Goal: Task Accomplishment & Management: Use online tool/utility

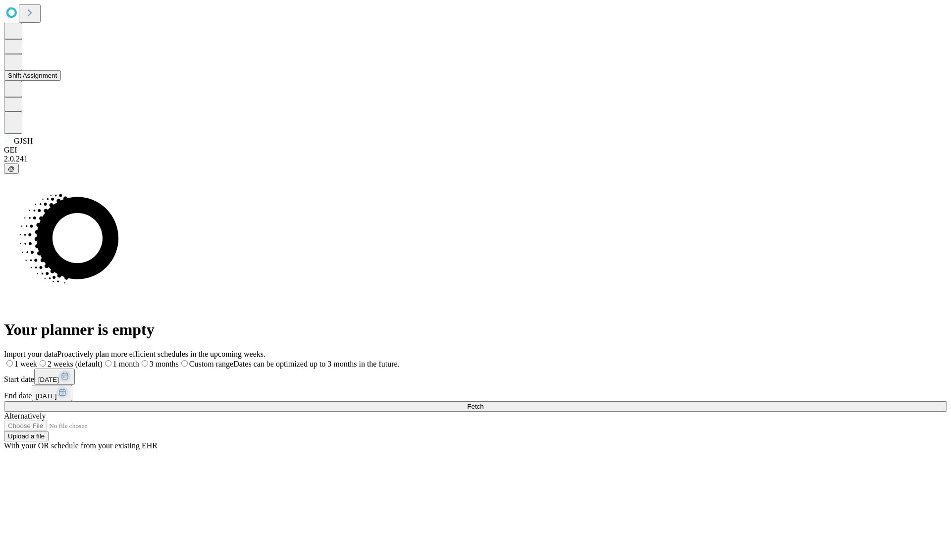
click at [61, 81] on button "Shift Assignment" at bounding box center [32, 75] width 57 height 10
